Goal: Task Accomplishment & Management: Complete application form

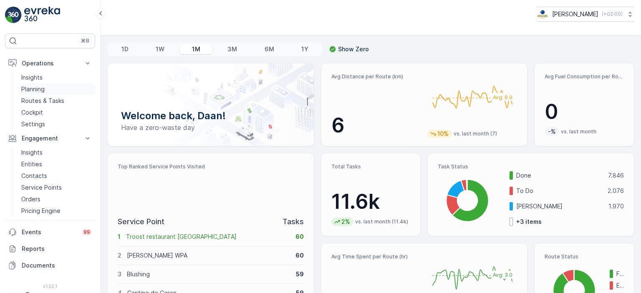
click at [40, 91] on p "Planning" at bounding box center [32, 89] width 23 height 8
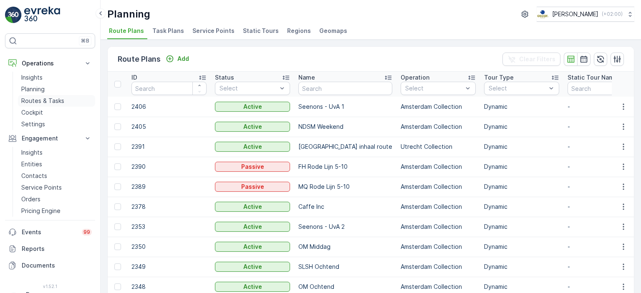
click at [42, 97] on p "Routes & Tasks" at bounding box center [42, 101] width 43 height 8
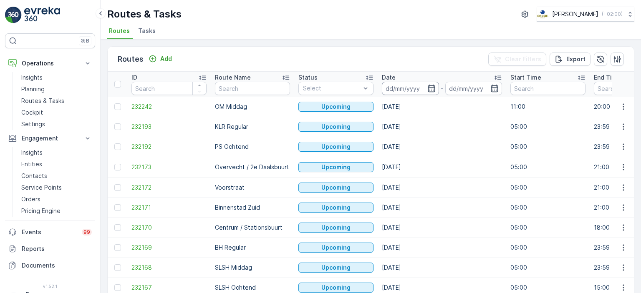
scroll to position [0, 193]
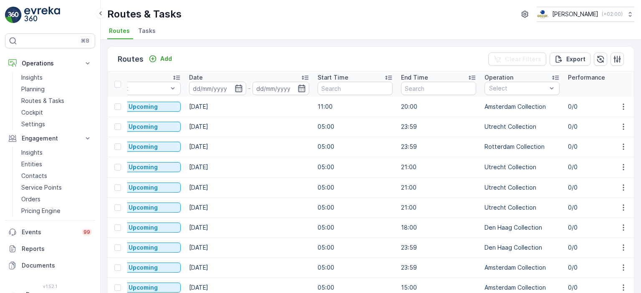
click at [143, 27] on span "Tasks" at bounding box center [147, 31] width 18 height 8
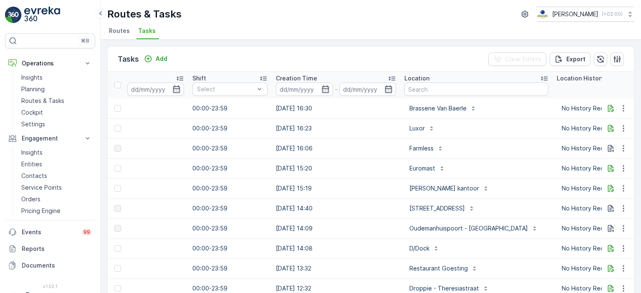
scroll to position [0, 588]
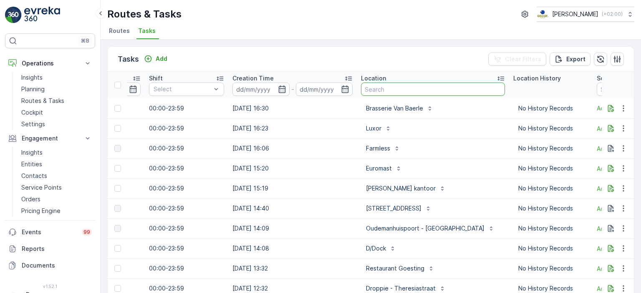
click at [382, 88] on input "text" at bounding box center [433, 89] width 144 height 13
type input "Jack"
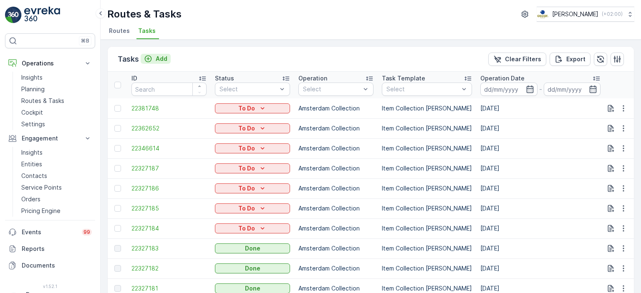
click at [152, 60] on icon "Add" at bounding box center [148, 59] width 8 height 8
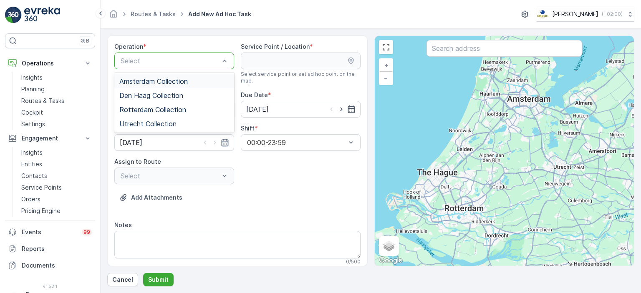
click at [174, 83] on span "Amsterdam Collection" at bounding box center [153, 82] width 68 height 8
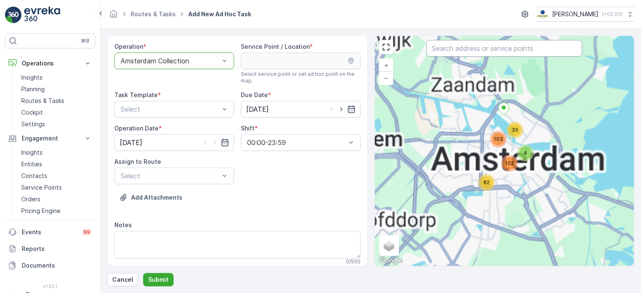
click at [469, 48] on input "text" at bounding box center [504, 48] width 156 height 17
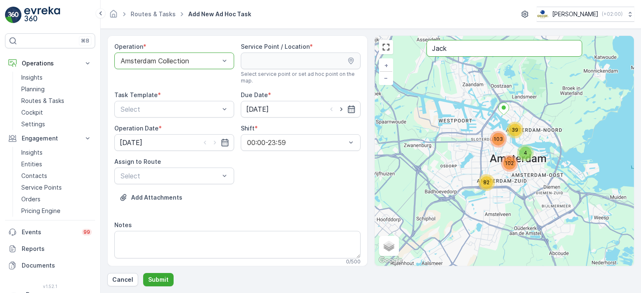
type input "Jack"
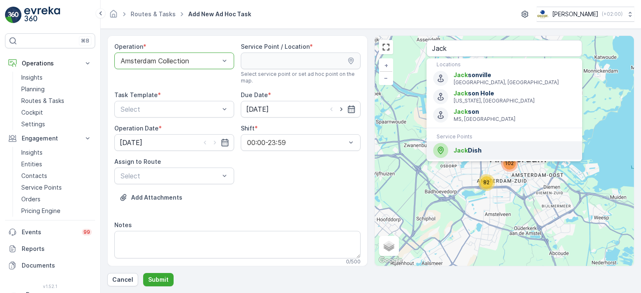
click at [485, 149] on span "Jack Dish" at bounding box center [514, 150] width 122 height 8
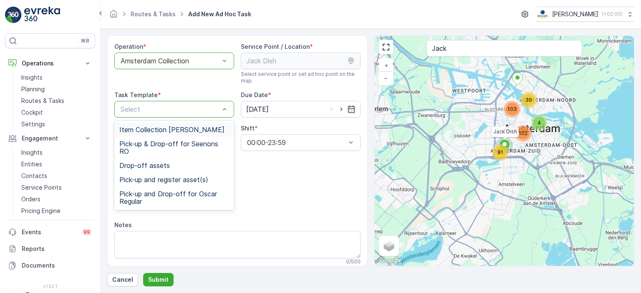
click at [189, 129] on span "Item Collection [PERSON_NAME]" at bounding box center [171, 130] width 105 height 8
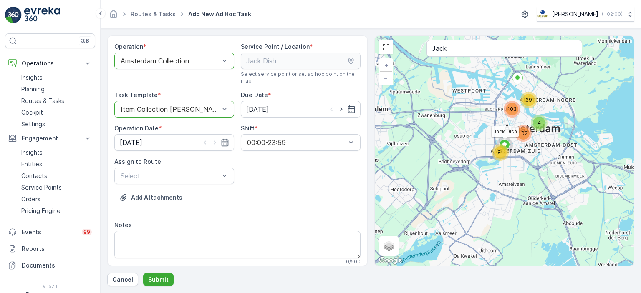
click at [334, 108] on div at bounding box center [341, 109] width 28 height 8
click at [337, 111] on icon "button" at bounding box center [341, 109] width 8 height 8
type input "[DATE]"
click at [212, 143] on icon "button" at bounding box center [215, 142] width 8 height 8
type input "[DATE]"
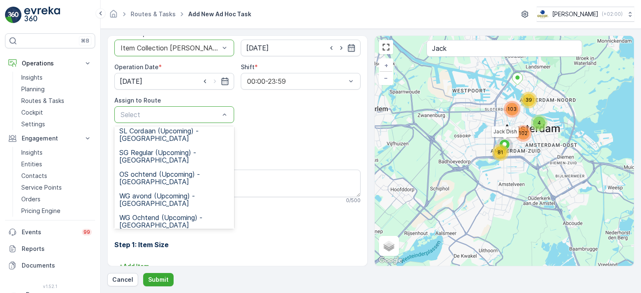
scroll to position [272, 0]
click at [147, 171] on span "OS ochtend (Upcoming) - Amsterdam" at bounding box center [174, 178] width 110 height 15
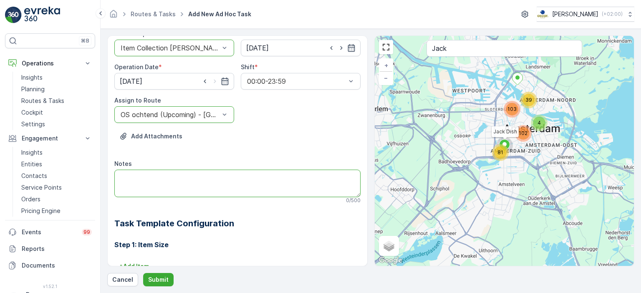
click at [171, 177] on textarea "Notes" at bounding box center [237, 184] width 246 height 28
drag, startPoint x: 320, startPoint y: 181, endPoint x: 94, endPoint y: 175, distance: 226.1
click at [94, 175] on div "⌘B Operations Insights Planning Routes & Tasks Cockpit Settings Engagement Insi…" at bounding box center [320, 146] width 641 height 293
click at [343, 190] on textarea "Hier graag de 240L restafval omwisselen voor een 240L bruine deksel. Als deze i…" at bounding box center [237, 184] width 246 height 28
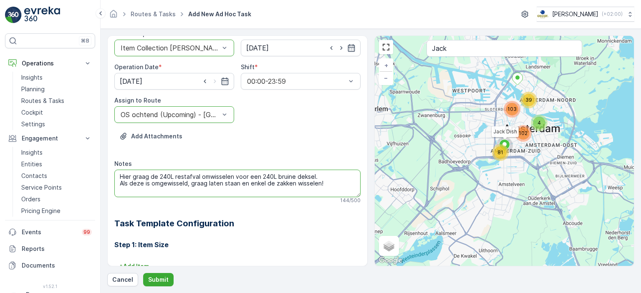
drag, startPoint x: 301, startPoint y: 188, endPoint x: 114, endPoint y: 175, distance: 187.3
click at [114, 175] on textarea "Hier graag de 240L restafval omwisselen voor een 240L bruine deksel. Als deze i…" at bounding box center [237, 184] width 246 height 28
click at [250, 193] on textarea "Hier graag de 240L restafval omwisselen voor een 240L bruine deksel. Als deze i…" at bounding box center [237, 184] width 246 height 28
paste textarea "Please exchange the 240L residual waste bin for a 240L bin with a brown lid. On…"
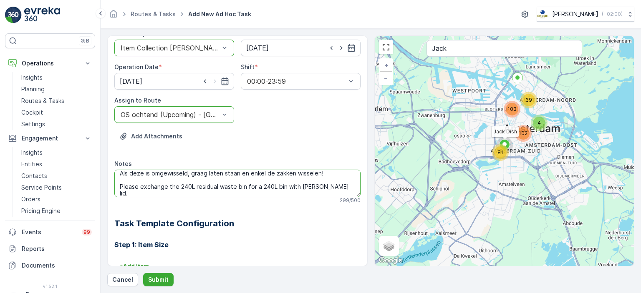
scroll to position [13, 0]
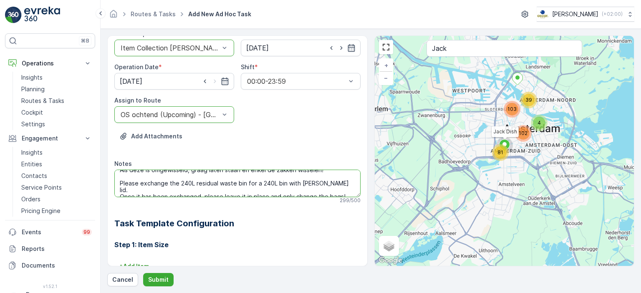
click at [311, 192] on textarea "Hier graag de 240L restafval omwisselen voor een 240L bruine deksel. Als deze i…" at bounding box center [237, 184] width 246 height 28
type textarea "Hier graag de 240L restafval omwisselen voor een 240L bruine deksel. Als deze i…"
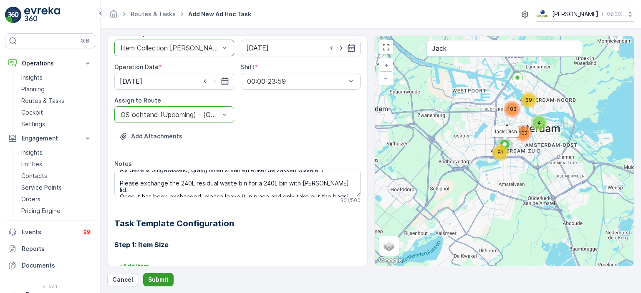
click at [157, 279] on p "Submit" at bounding box center [158, 280] width 20 height 8
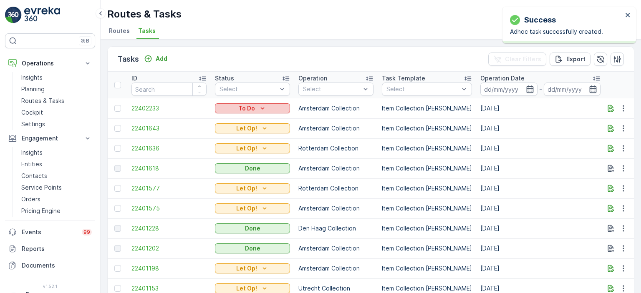
click at [270, 108] on div "To Do" at bounding box center [252, 108] width 68 height 8
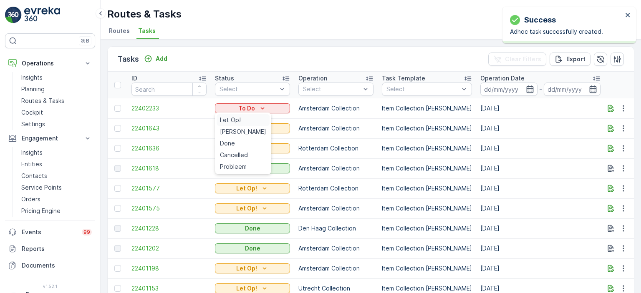
click at [239, 121] on span "Let Op!" at bounding box center [230, 120] width 21 height 8
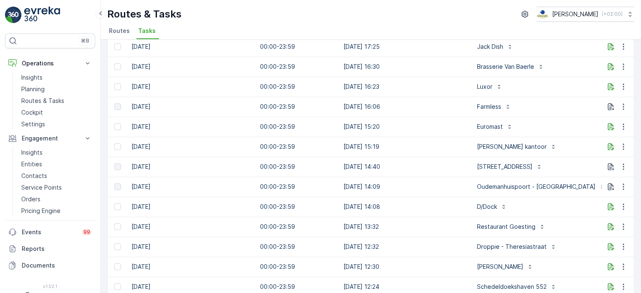
scroll to position [63, 0]
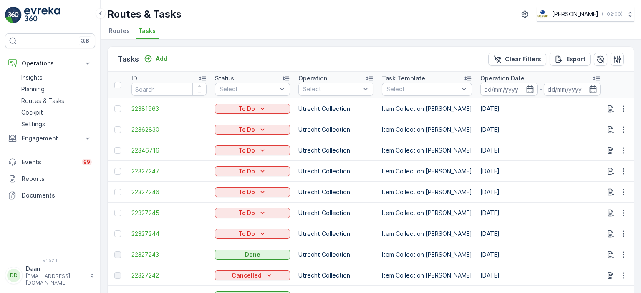
click at [145, 35] on span "Tasks" at bounding box center [147, 31] width 18 height 8
click at [28, 89] on p "Planning" at bounding box center [32, 89] width 23 height 8
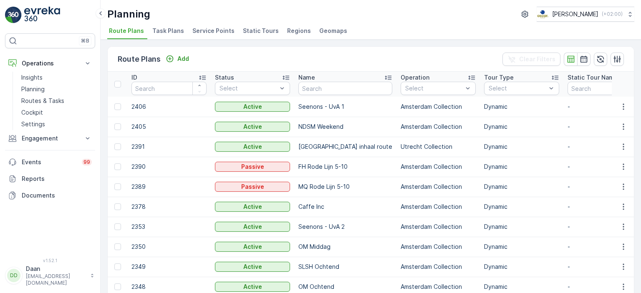
click at [163, 34] on span "Task Plans" at bounding box center [168, 31] width 32 height 8
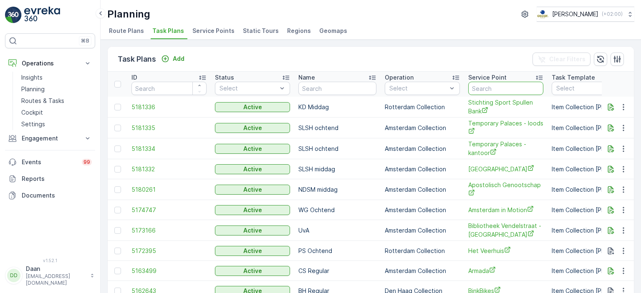
click at [485, 83] on input "text" at bounding box center [505, 88] width 75 height 13
type input "Jack"
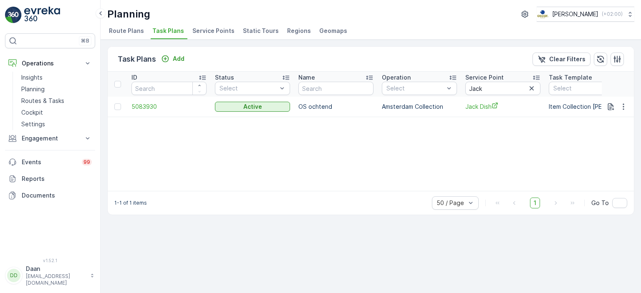
scroll to position [0, 83]
